Goal: Information Seeking & Learning: Learn about a topic

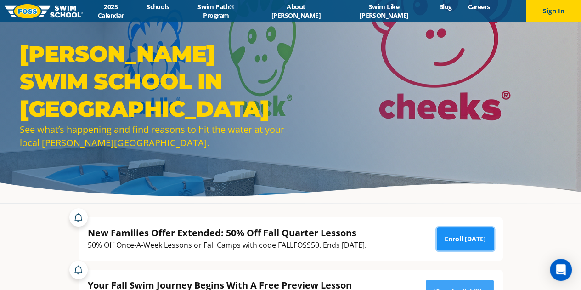
click at [467, 234] on link "Enroll [DATE]" at bounding box center [465, 238] width 57 height 23
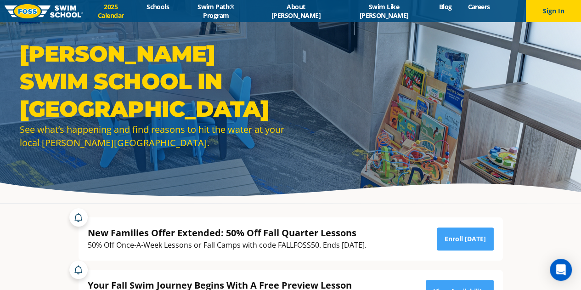
click at [139, 12] on link "2025 Calendar" at bounding box center [111, 10] width 56 height 17
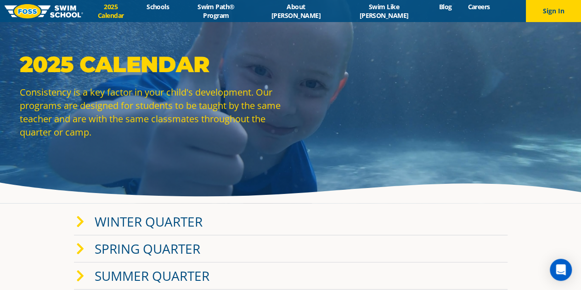
click at [145, 220] on link "Winter Quarter" at bounding box center [149, 221] width 108 height 17
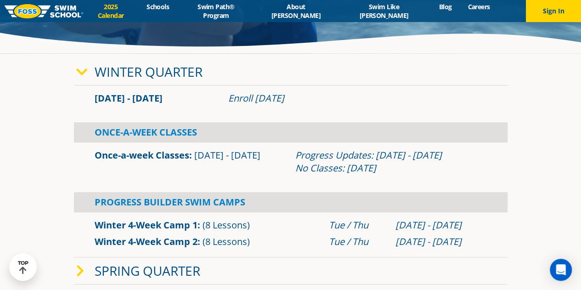
scroll to position [194, 0]
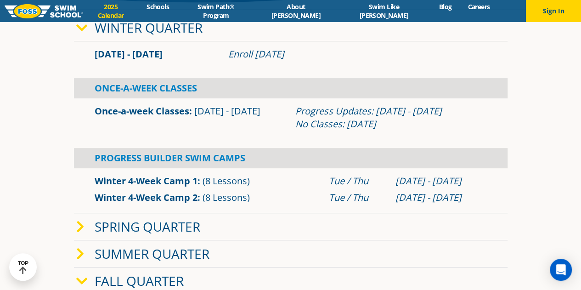
click at [135, 282] on link "Fall Quarter" at bounding box center [139, 280] width 89 height 17
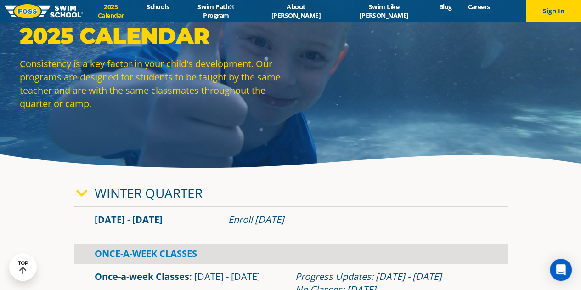
scroll to position [0, 0]
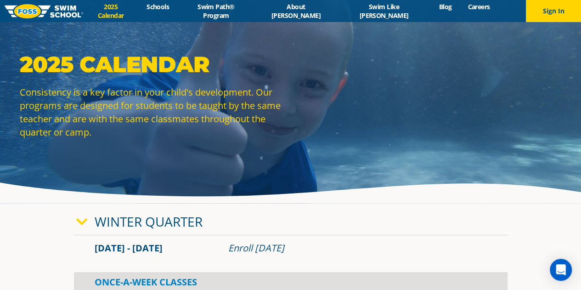
click at [190, 15] on div "Menu 2025 Calendar Schools Swim Path® Program About FOSS Swim Like Regan Blog C…" at bounding box center [290, 11] width 581 height 22
click at [318, 8] on link "About [PERSON_NAME]" at bounding box center [296, 10] width 82 height 17
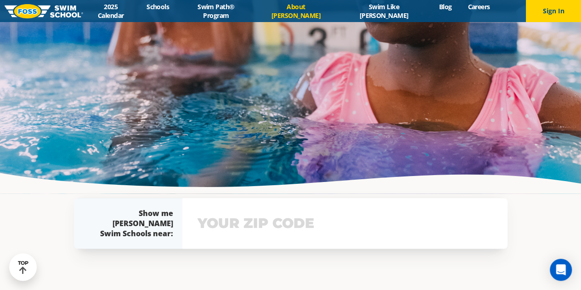
scroll to position [1907, 0]
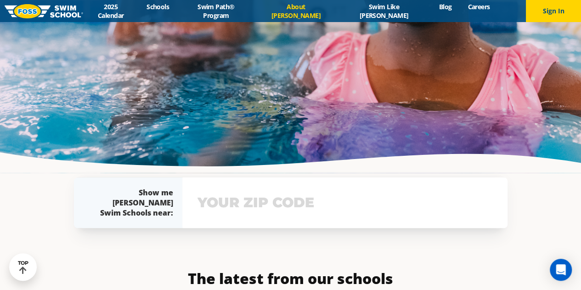
click at [290, 185] on div "View school & class schedule" at bounding box center [344, 202] width 325 height 51
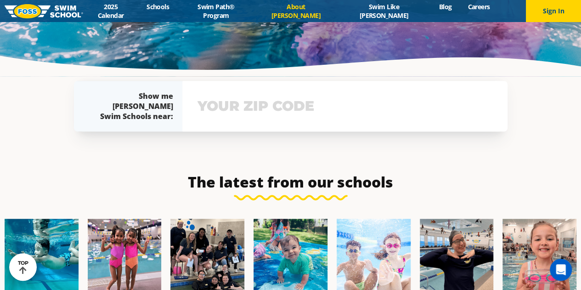
scroll to position [2015, 0]
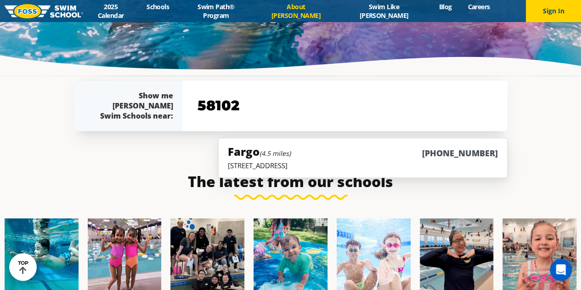
type input "58102"
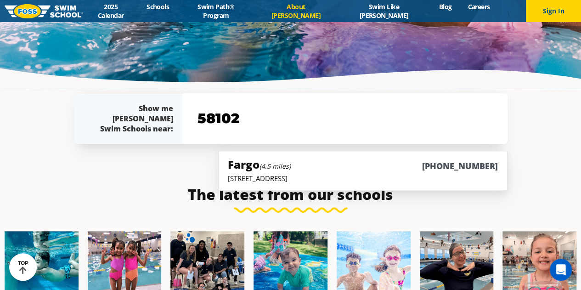
scroll to position [2028, 0]
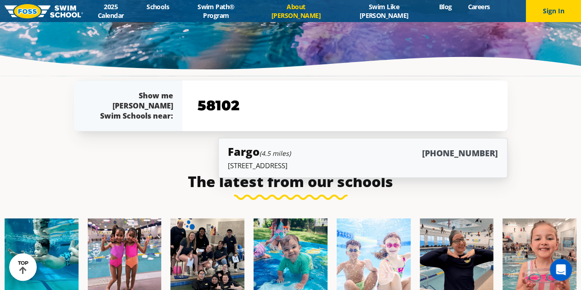
click at [372, 144] on div "Fargo (4.5 miles) (701) 809-7946" at bounding box center [363, 152] width 270 height 17
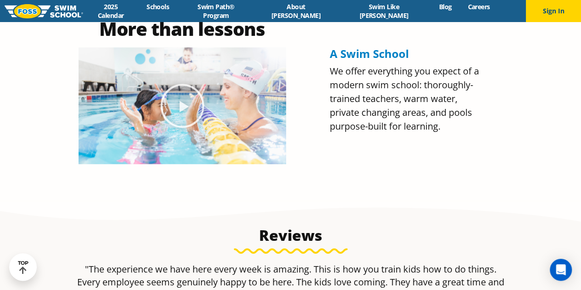
scroll to position [141, 0]
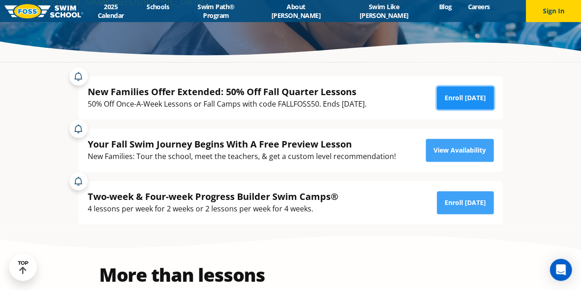
click at [477, 92] on link "Enroll Today" at bounding box center [465, 97] width 57 height 23
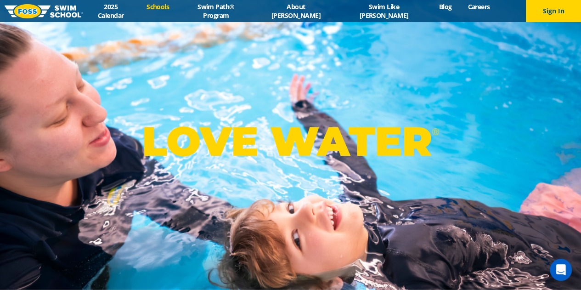
click at [177, 8] on link "Schools" at bounding box center [158, 6] width 39 height 9
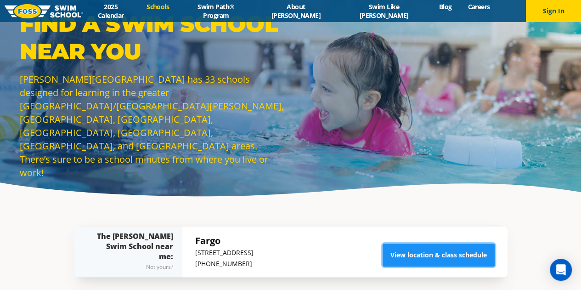
click at [447, 256] on link "View location & class schedule" at bounding box center [439, 254] width 112 height 23
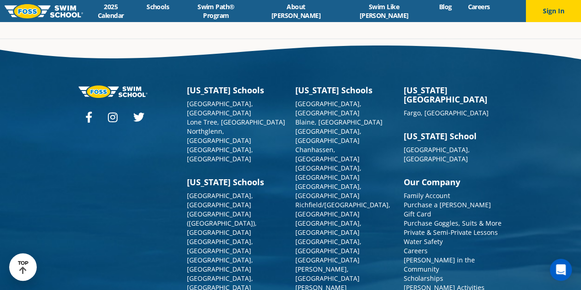
scroll to position [3238, 0]
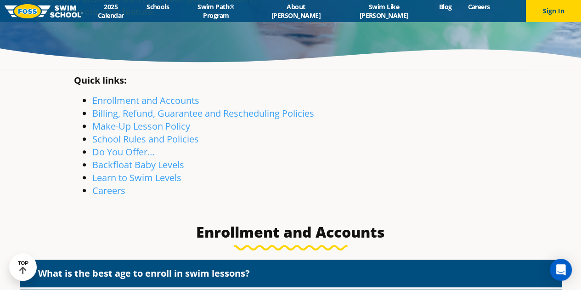
scroll to position [59, 0]
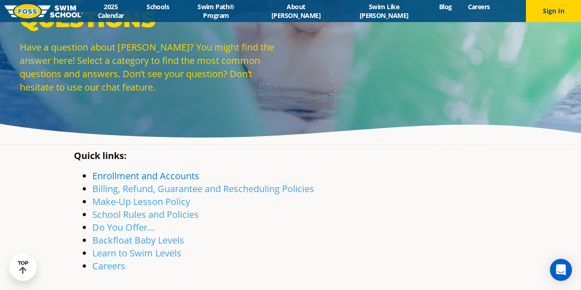
click at [169, 176] on link "Enrollment and Accounts" at bounding box center [145, 175] width 107 height 12
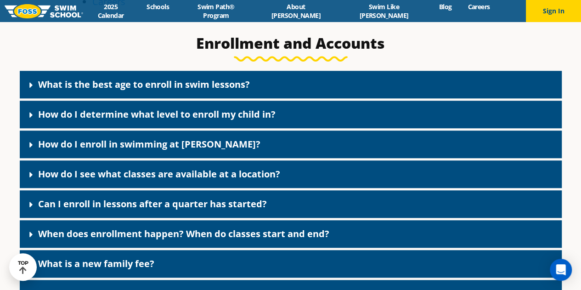
scroll to position [323, 0]
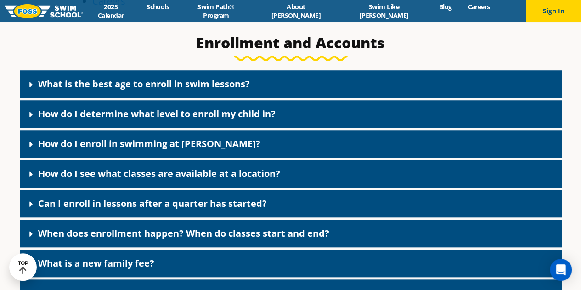
click at [191, 82] on link "What is the best age to enroll in swim lessons?" at bounding box center [144, 84] width 212 height 12
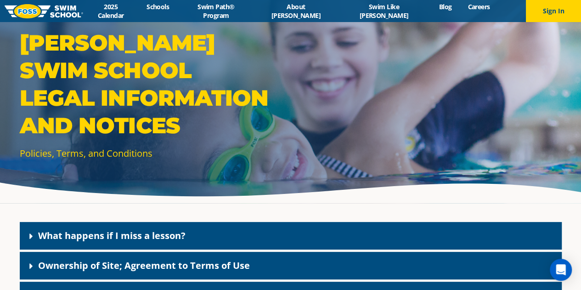
click at [224, 243] on div "What happens if I miss a lesson?" at bounding box center [291, 236] width 542 height 28
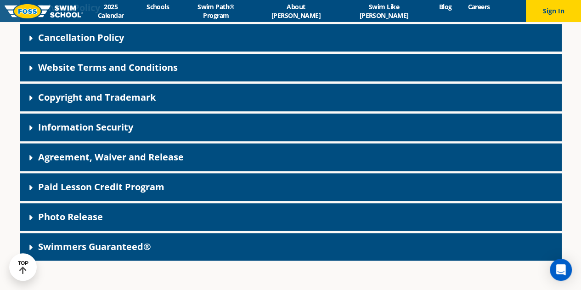
scroll to position [369, 0]
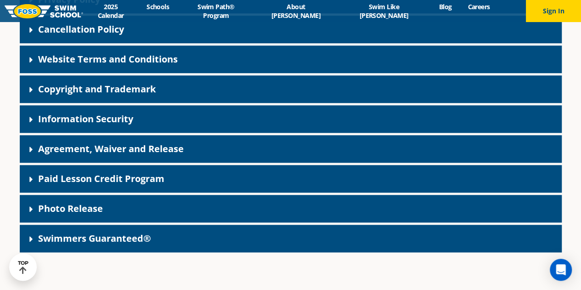
click at [217, 207] on div "Photo Release" at bounding box center [291, 209] width 542 height 28
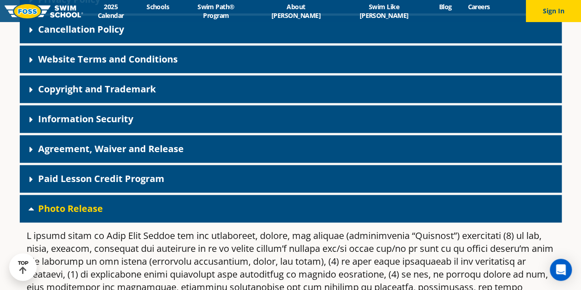
click at [349, 200] on div "Photo Release" at bounding box center [291, 209] width 542 height 28
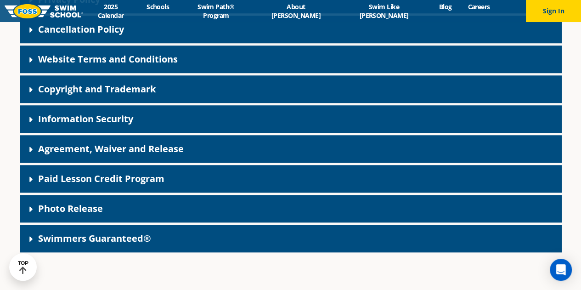
click at [236, 23] on div "Cancellation Policy" at bounding box center [291, 30] width 542 height 28
